Goal: Check status: Check status

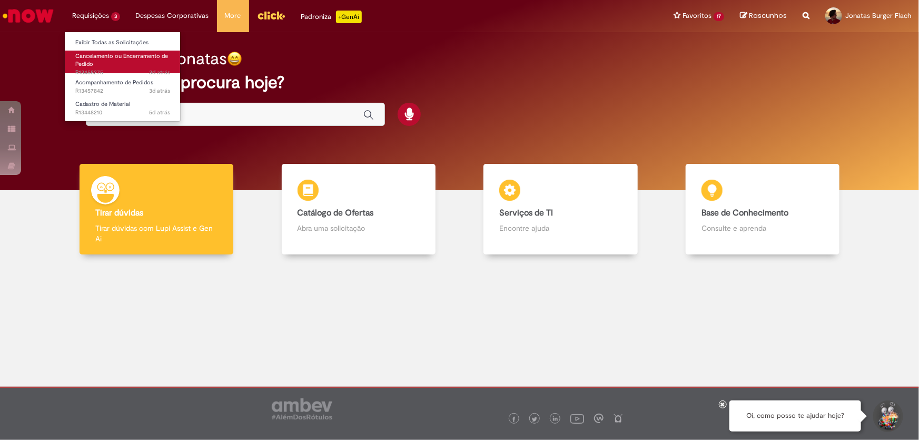
click at [111, 64] on link "Cancelamento ou Encerramento de Pedido 3d atrás 3 dias atrás R13458275" at bounding box center [123, 62] width 116 height 23
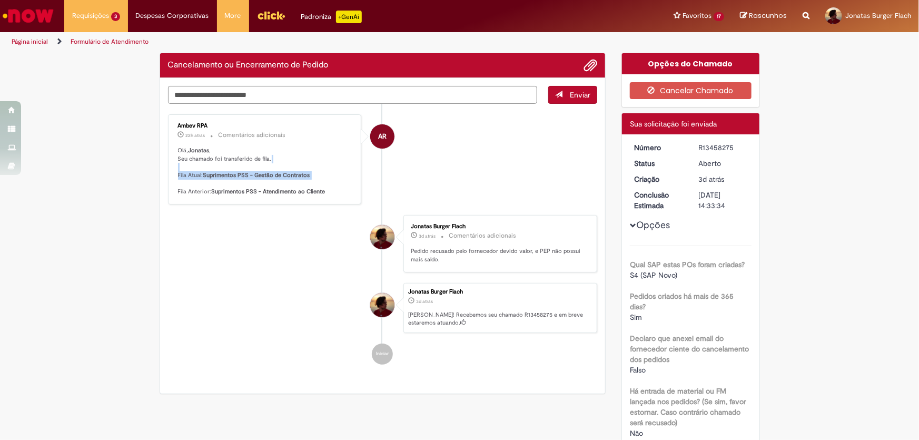
drag, startPoint x: 216, startPoint y: 171, endPoint x: 299, endPoint y: 185, distance: 84.5
click at [299, 185] on p "Olá, Jonatas , Seu chamado foi transferido de fila. Fila Atual: Suprimentos PSS…" at bounding box center [265, 171] width 175 height 50
click at [299, 185] on div "Ambev RPA 22h atrás 22 horas atrás Comentários adicionais [PERSON_NAME] , Seu c…" at bounding box center [265, 160] width 188 height 84
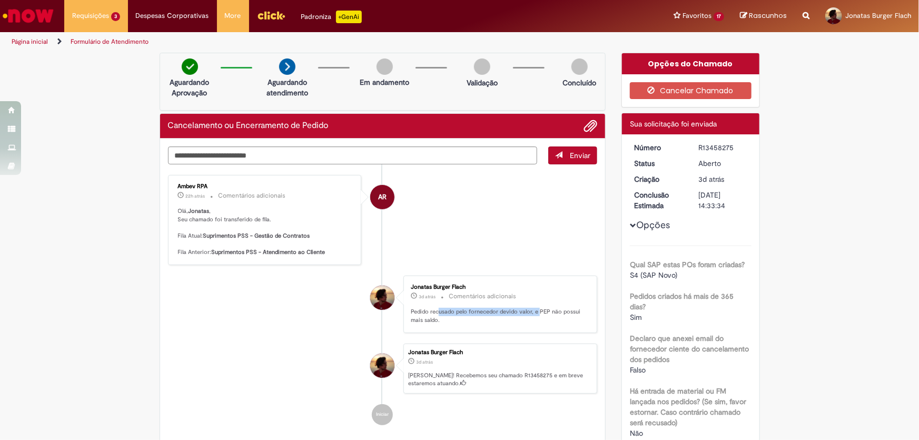
drag, startPoint x: 436, startPoint y: 313, endPoint x: 535, endPoint y: 314, distance: 99.6
click at [535, 314] on p "Pedido recusado pelo fornecedor devido valor, e PEP não possui mais saldo." at bounding box center [498, 316] width 175 height 16
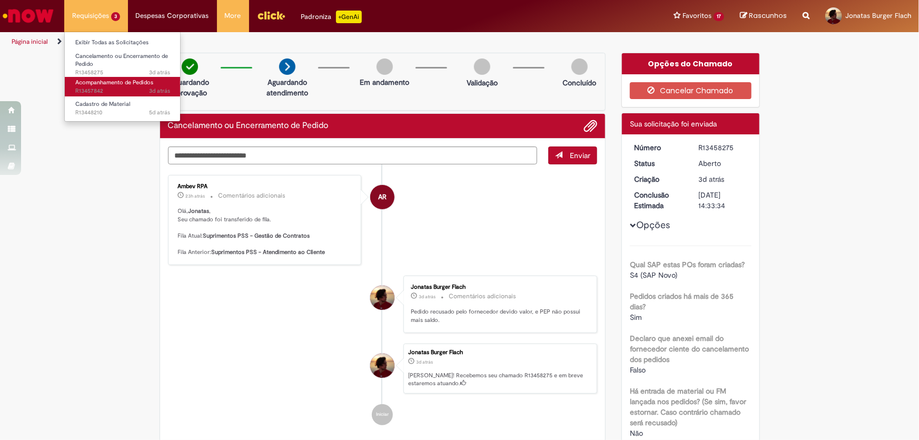
click at [118, 91] on span "3d atrás 3 dias atrás R13457842" at bounding box center [122, 91] width 95 height 8
